Goal: Transaction & Acquisition: Book appointment/travel/reservation

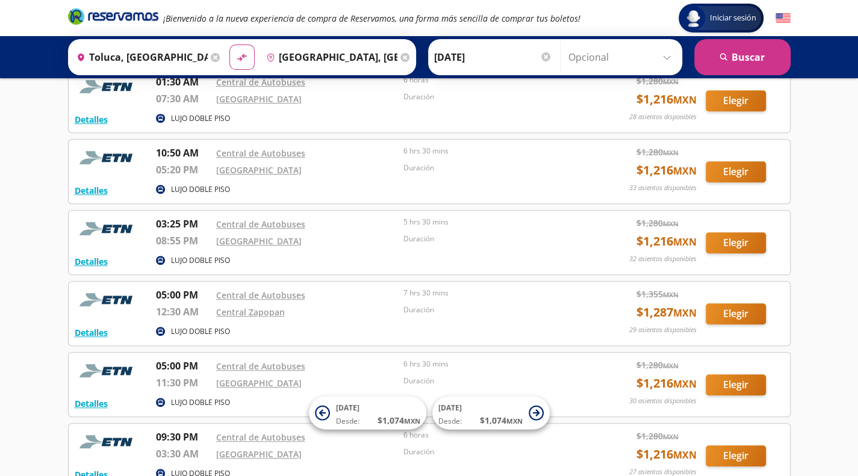
scroll to position [288, 0]
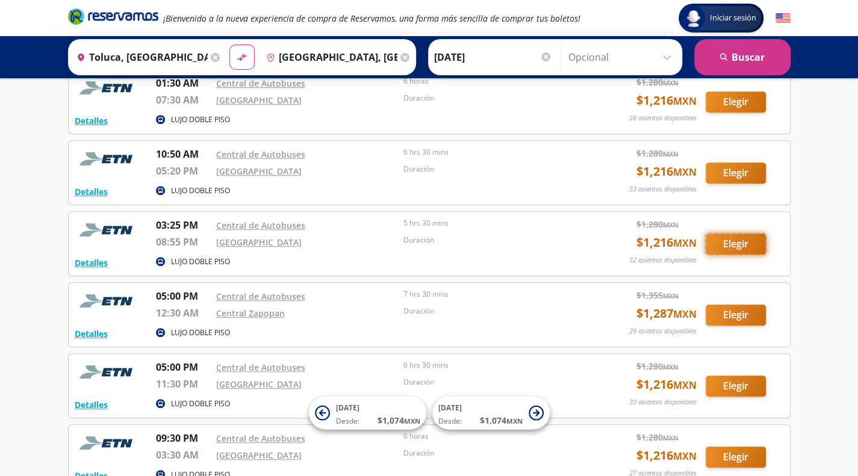
click at [736, 237] on button "Elegir" at bounding box center [735, 244] width 60 height 21
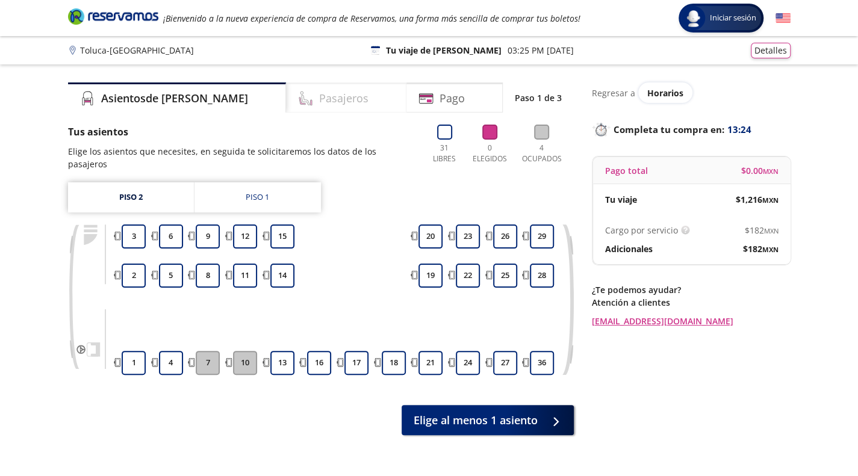
click at [319, 99] on h4 "Pasajeros" at bounding box center [343, 98] width 49 height 16
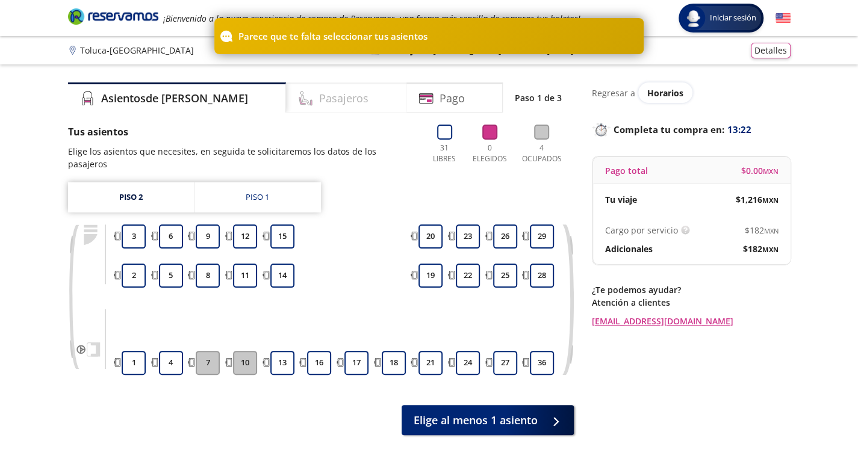
click at [319, 99] on h4 "Pasajeros" at bounding box center [343, 98] width 49 height 16
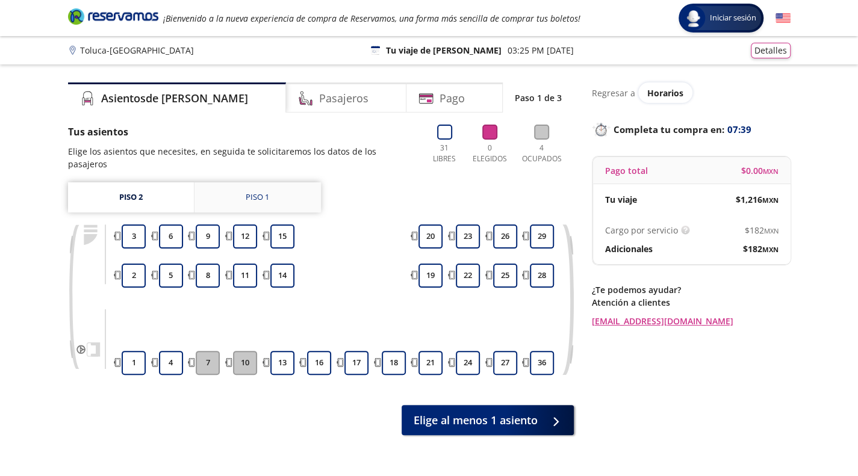
click at [261, 191] on div "Piso 1" at bounding box center [257, 197] width 23 height 12
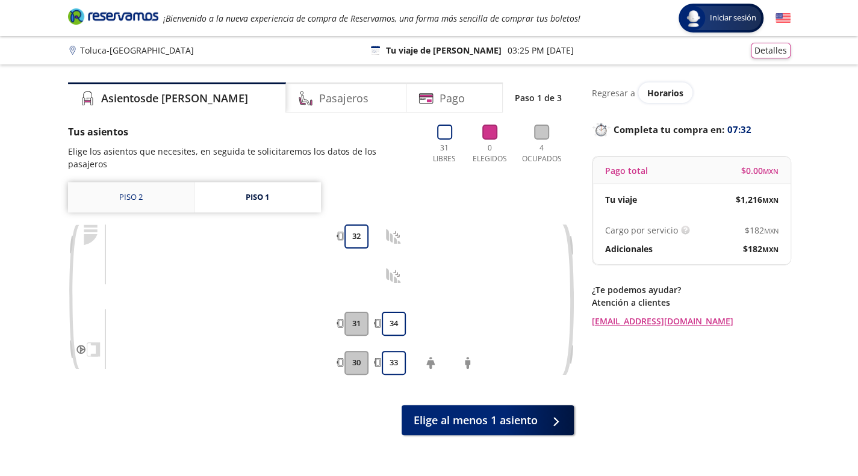
click at [129, 182] on link "Piso 2" at bounding box center [131, 197] width 126 height 30
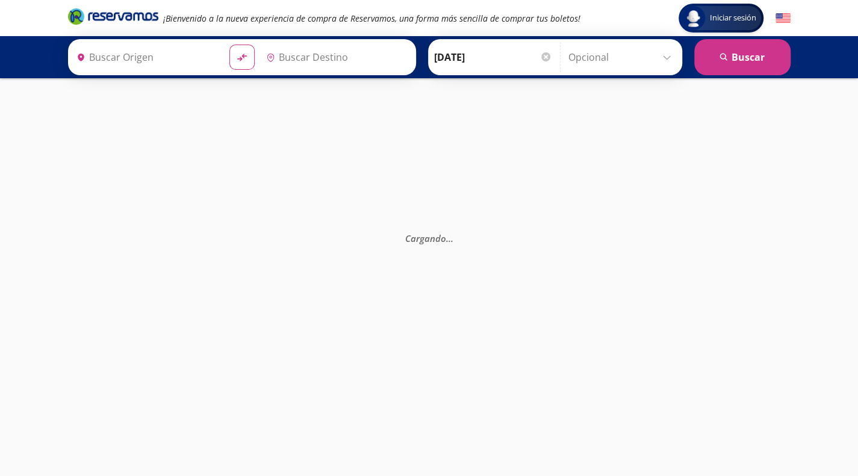
type input "[GEOGRAPHIC_DATA], [GEOGRAPHIC_DATA]"
type input "Central de Autobuses, [GEOGRAPHIC_DATA]"
